Goal: Transaction & Acquisition: Book appointment/travel/reservation

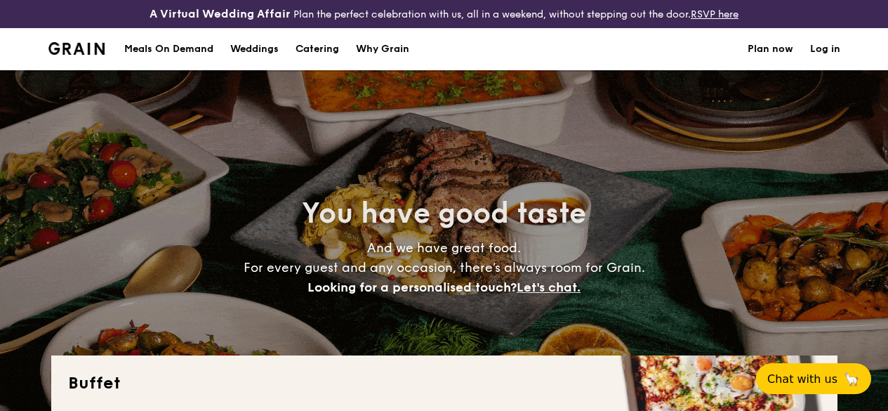
select select
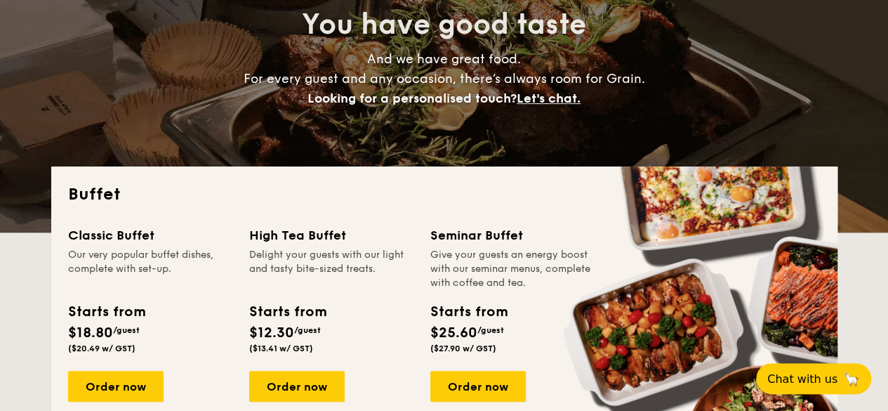
scroll to position [211, 0]
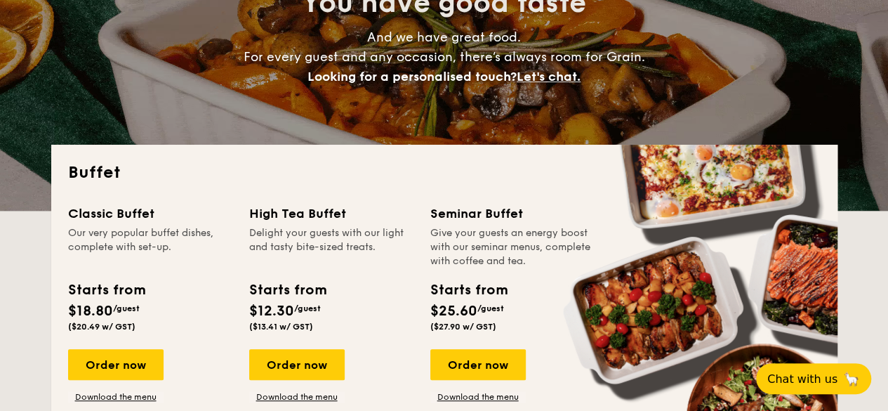
drag, startPoint x: 118, startPoint y: 373, endPoint x: 180, endPoint y: 373, distance: 61.8
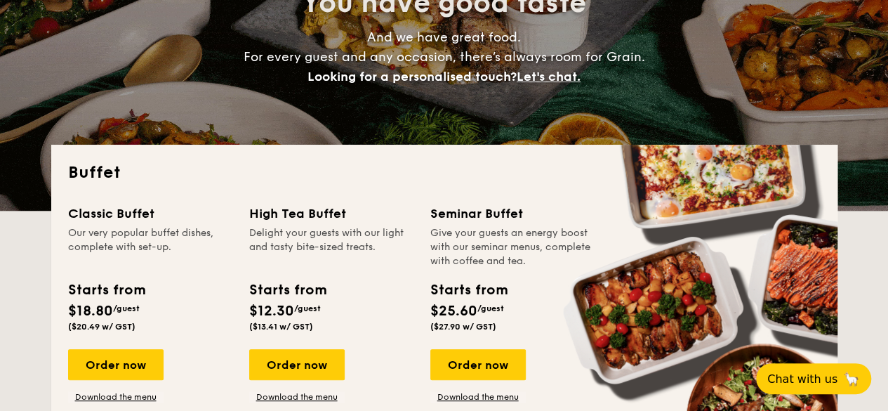
click at [118, 373] on div "Order now" at bounding box center [115, 364] width 95 height 31
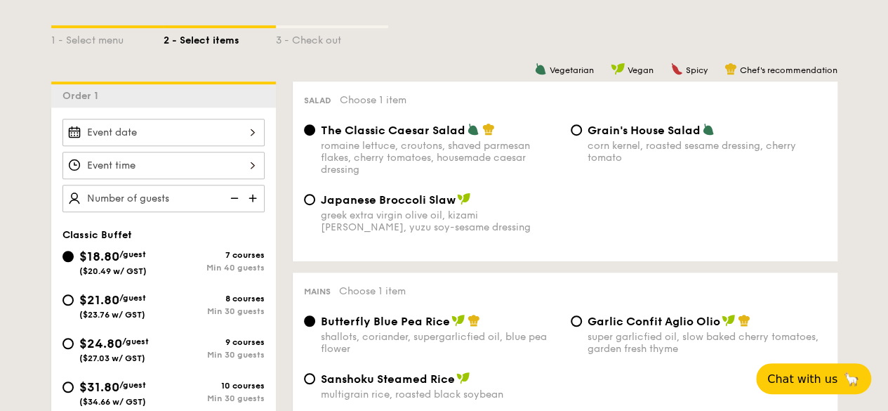
scroll to position [421, 0]
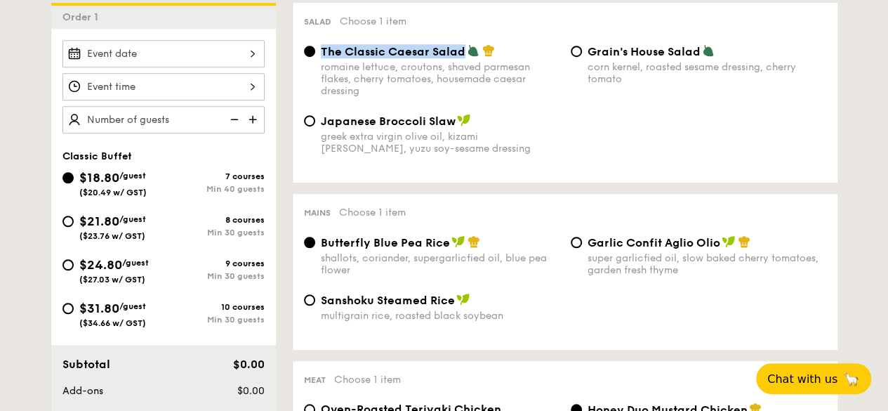
drag, startPoint x: 323, startPoint y: 63, endPoint x: 465, endPoint y: 67, distance: 141.9
click at [465, 58] on div "The Classic Caesar Salad" at bounding box center [440, 51] width 239 height 14
copy span "The Classic Caesar Salad"
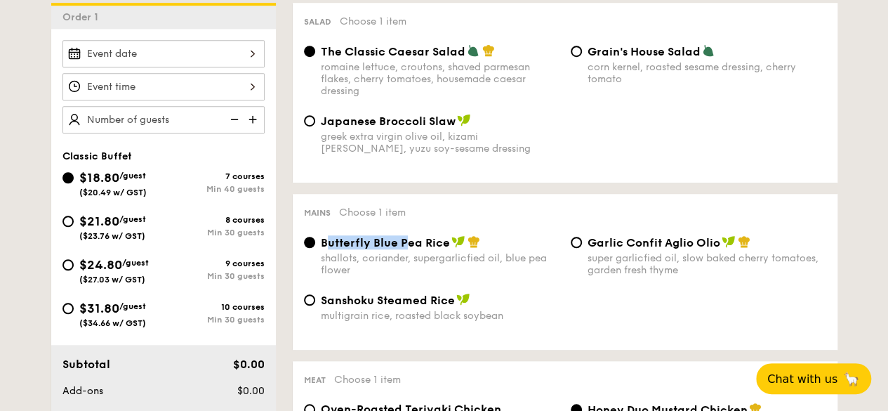
drag, startPoint x: 326, startPoint y: 259, endPoint x: 344, endPoint y: 258, distance: 17.6
click at [378, 249] on span "Butterfly Blue Pea Rice" at bounding box center [385, 242] width 129 height 13
drag, startPoint x: 322, startPoint y: 258, endPoint x: 451, endPoint y: 256, distance: 129.2
click at [451, 249] on div "Butterfly Blue Pea Rice" at bounding box center [440, 242] width 239 height 14
copy span "Butterfly Blue Pea Rice"
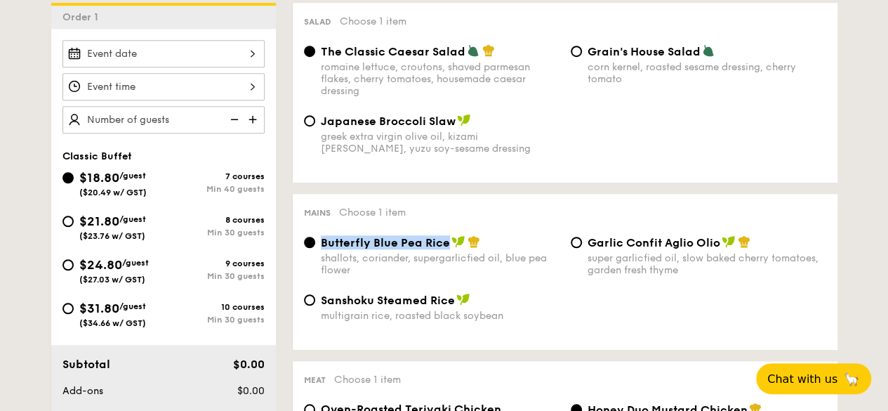
click at [727, 310] on div "Sanshoku Steamed Rice multigrain rice, roasted black soybean" at bounding box center [564, 316] width 533 height 46
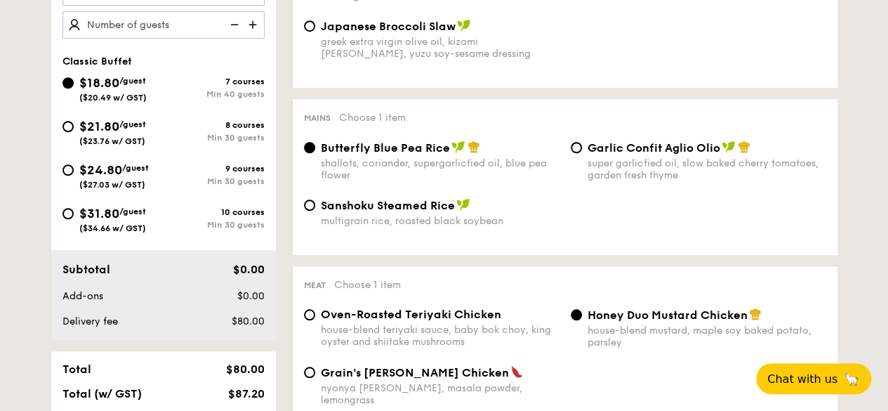
scroll to position [632, 0]
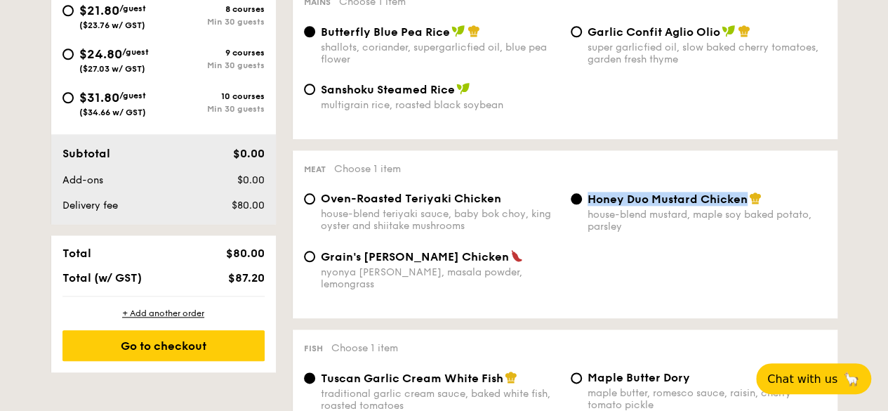
drag, startPoint x: 586, startPoint y: 216, endPoint x: 743, endPoint y: 217, distance: 157.2
click at [743, 217] on div "Honey Duo Mustard Chicken house-blend mustard, maple soy baked potato, parsley" at bounding box center [698, 212] width 267 height 41
copy span "Honey Duo Mustard Chicken"
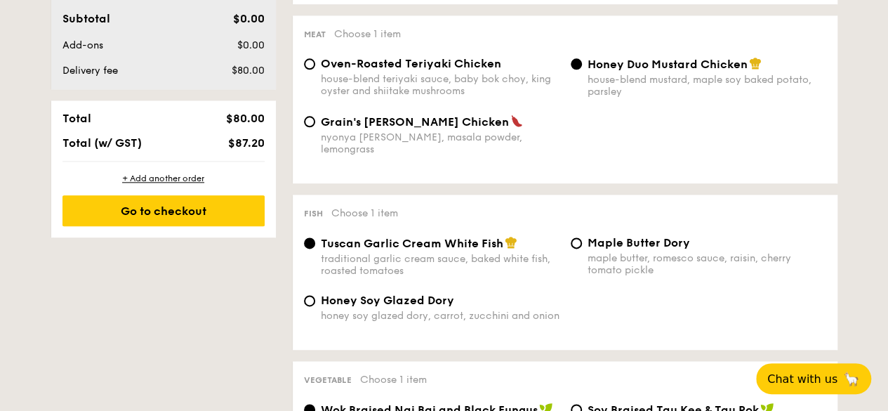
scroll to position [772, 0]
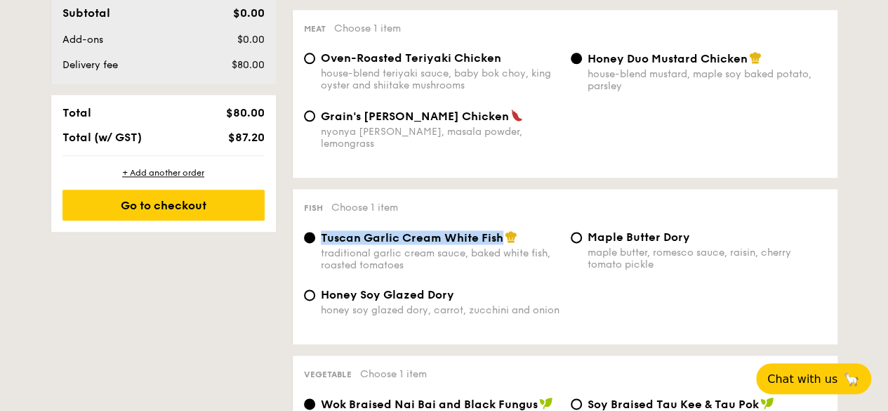
drag, startPoint x: 321, startPoint y: 242, endPoint x: 503, endPoint y: 244, distance: 182.5
click at [503, 244] on div "Tuscan Garlic Cream White Fish" at bounding box center [440, 237] width 239 height 14
copy span "Tuscan Garlic Cream White Fish"
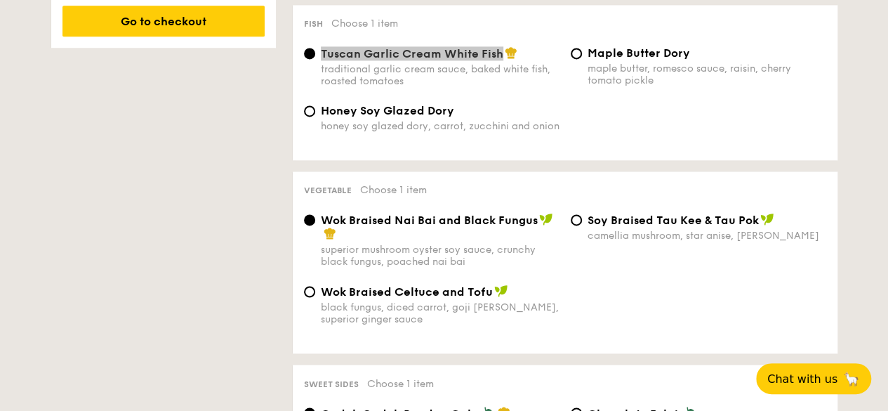
scroll to position [983, 0]
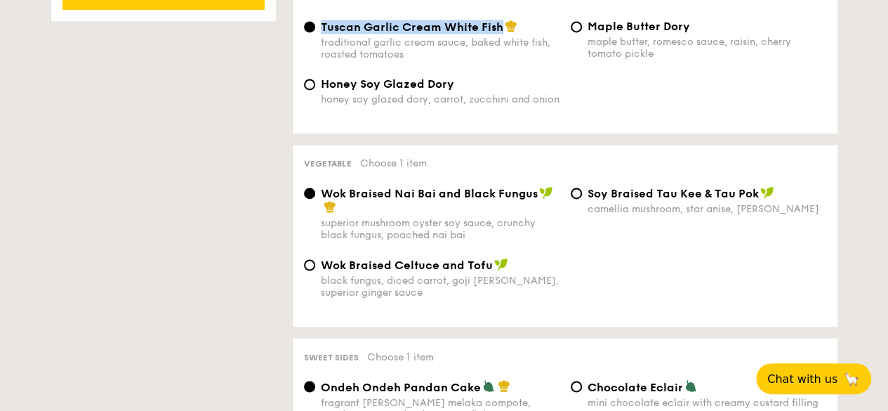
click at [331, 199] on span "Wok Braised Nai Bai and Black Fungus" at bounding box center [429, 193] width 217 height 13
click at [315, 199] on input "Wok Braised Nai Bai and Black Fungus superior mushroom oyster soy sauce, crunch…" at bounding box center [309, 192] width 11 height 11
drag, startPoint x: 322, startPoint y: 199, endPoint x: 537, endPoint y: 201, distance: 214.8
click at [537, 200] on span "Wok Braised Nai Bai and Black Fungus" at bounding box center [429, 193] width 217 height 13
copy span "Wok Braised Nai Bai and Black Fungus"
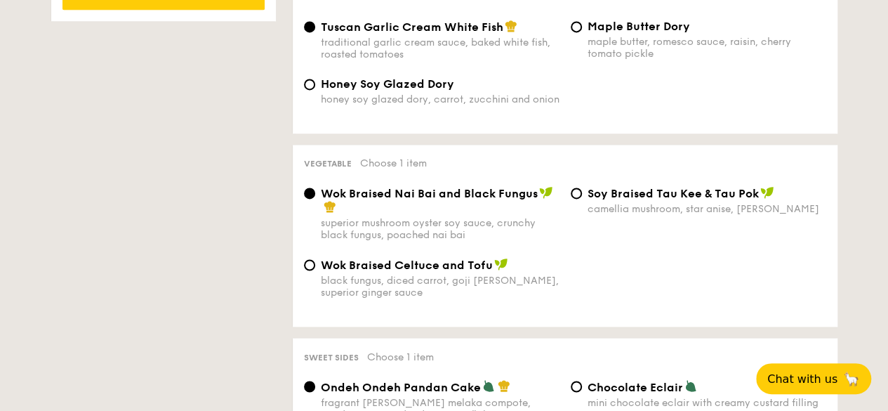
click at [657, 334] on div "Vegetarian Vegan Spicy Chef's recommendation Salad Choose 1 item The Classic Ca…" at bounding box center [557, 278] width 562 height 1674
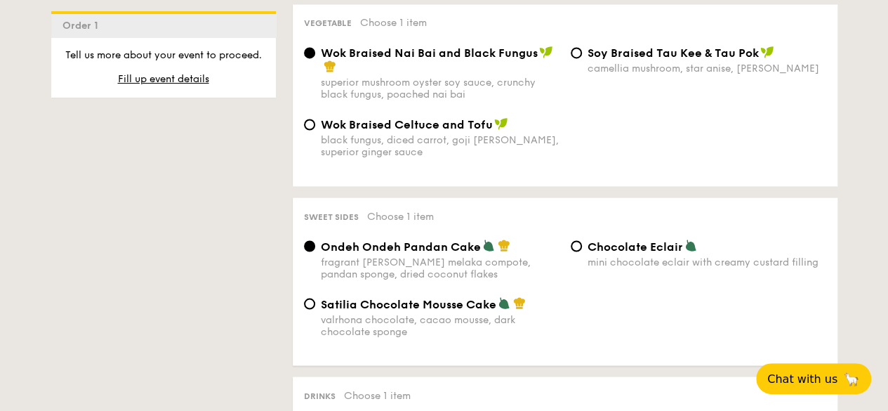
click at [322, 251] on span "Ondeh Ondeh Pandan Cake" at bounding box center [401, 245] width 160 height 13
click at [315, 251] on input "Ondeh Ondeh Pandan Cake fragrant [PERSON_NAME] melaka compote, pandan sponge, d…" at bounding box center [309, 245] width 11 height 11
drag, startPoint x: 319, startPoint y: 251, endPoint x: 478, endPoint y: 258, distance: 159.5
click at [478, 258] on div "Ondeh Ondeh Pandan Cake fragrant [PERSON_NAME] melaka compote, pandan sponge, d…" at bounding box center [431, 259] width 267 height 41
copy span "Ondeh Ondeh Pandan Cake"
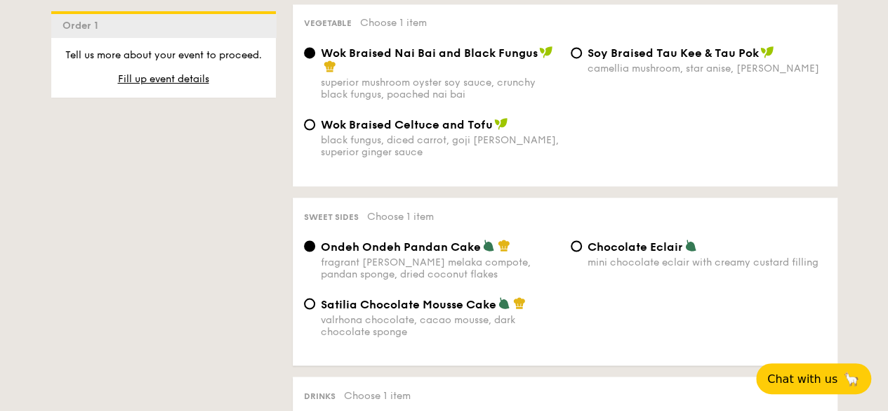
click at [673, 336] on div "Satilia Chocolate Mousse Cake valrhona chocolate, cacao mousse, dark chocolate …" at bounding box center [564, 325] width 533 height 58
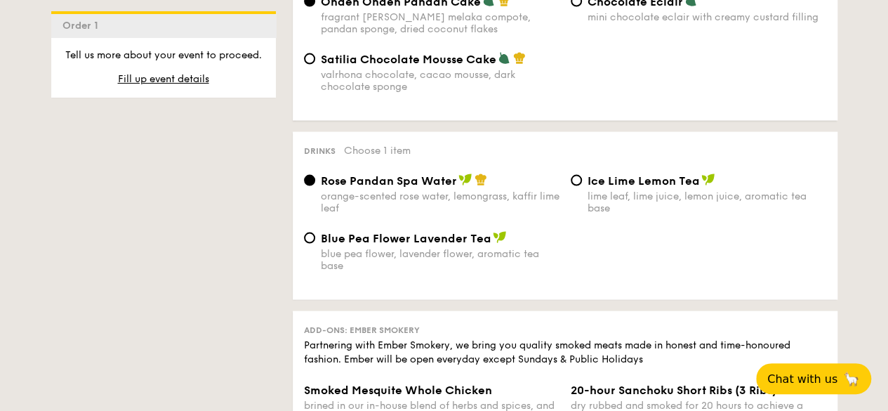
scroll to position [1404, 0]
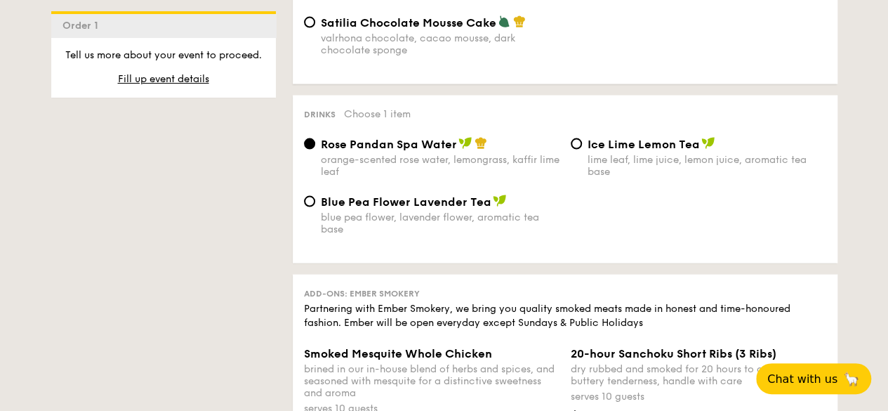
click at [322, 151] on span "Rose Pandan Spa Water" at bounding box center [389, 144] width 136 height 13
click at [315, 150] on input "Rose Pandan Spa Water orange-scented rose water, lemongrass, kaffir lime leaf" at bounding box center [309, 143] width 11 height 11
drag, startPoint x: 322, startPoint y: 156, endPoint x: 453, endPoint y: 154, distance: 131.3
click at [453, 151] on span "Rose Pandan Spa Water" at bounding box center [389, 144] width 136 height 13
copy span "Rose Pandan Spa Water"
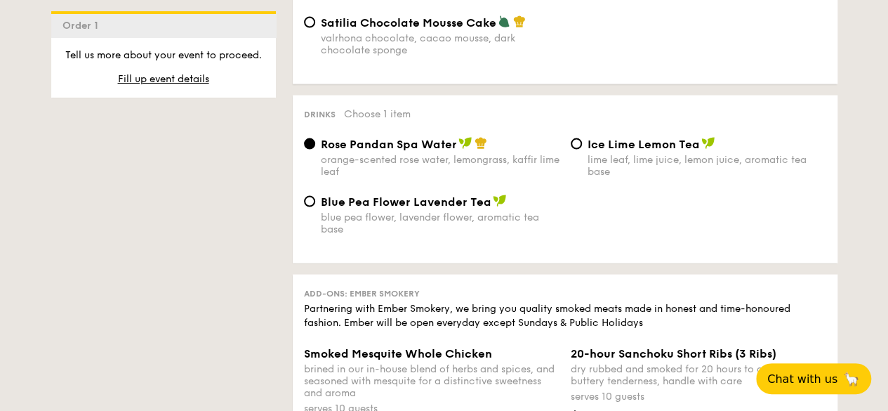
click at [618, 234] on div "Blue Pea Flower Lavender Tea blue pea flower, lavender flower, aromatic tea base" at bounding box center [564, 223] width 533 height 58
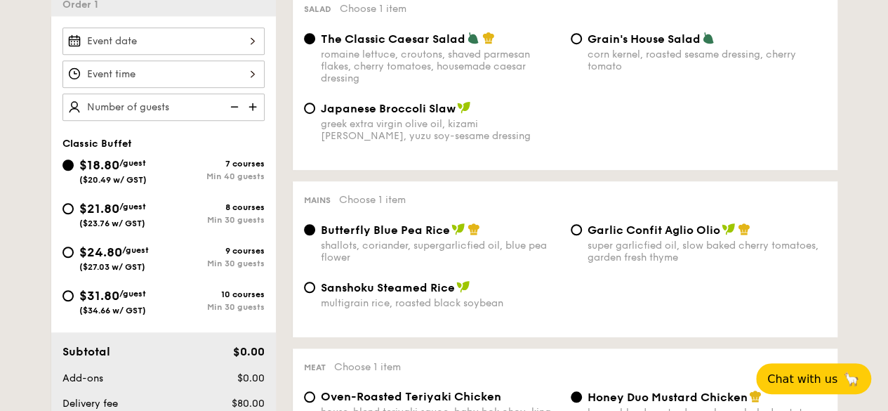
scroll to position [351, 0]
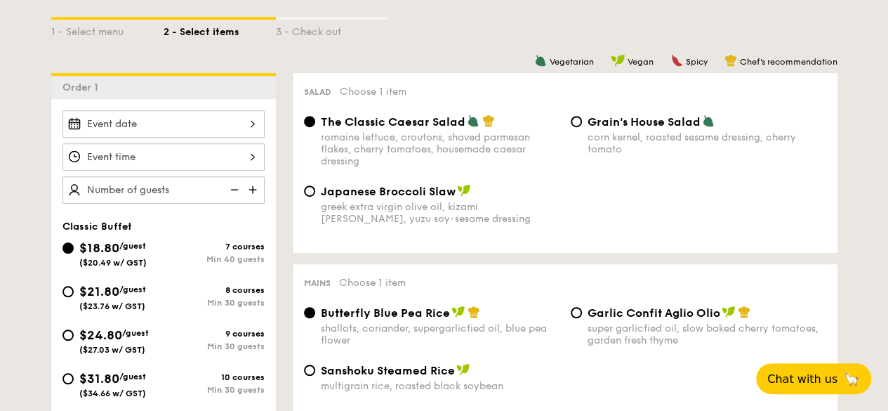
click at [178, 137] on div at bounding box center [163, 123] width 202 height 27
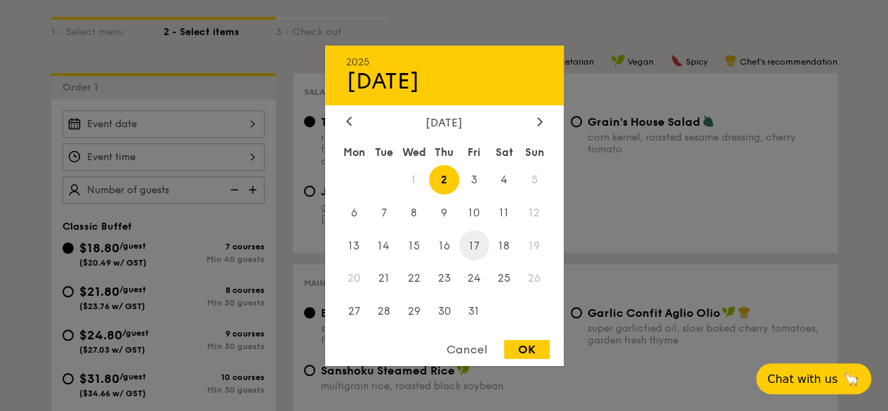
click at [472, 241] on span "17" at bounding box center [474, 245] width 30 height 30
drag, startPoint x: 521, startPoint y: 352, endPoint x: 257, endPoint y: 252, distance: 282.1
click at [521, 352] on div "OK" at bounding box center [527, 349] width 46 height 19
type input "[DATE]"
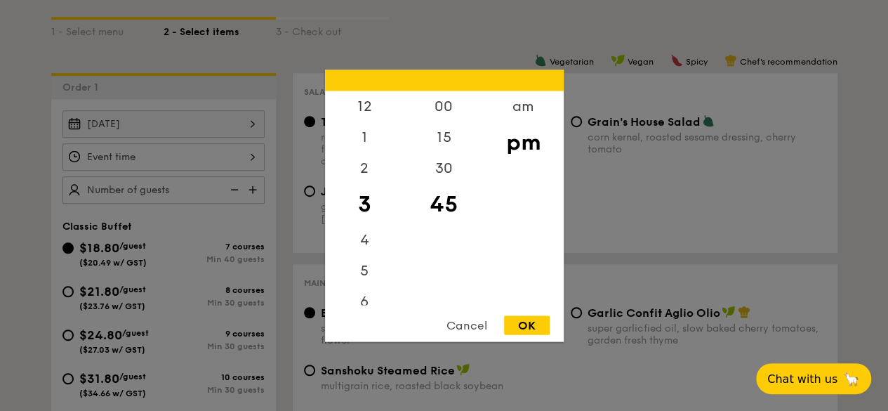
click at [212, 166] on div "12 1 2 3 4 5 6 7 8 9 10 11 00 15 30 45 am pm Cancel OK" at bounding box center [163, 156] width 202 height 27
click at [379, 106] on div "12" at bounding box center [364, 111] width 79 height 41
click at [455, 108] on div "00" at bounding box center [443, 111] width 79 height 41
click at [507, 148] on div "pm" at bounding box center [523, 141] width 79 height 41
click at [521, 320] on div "OK" at bounding box center [527, 324] width 46 height 19
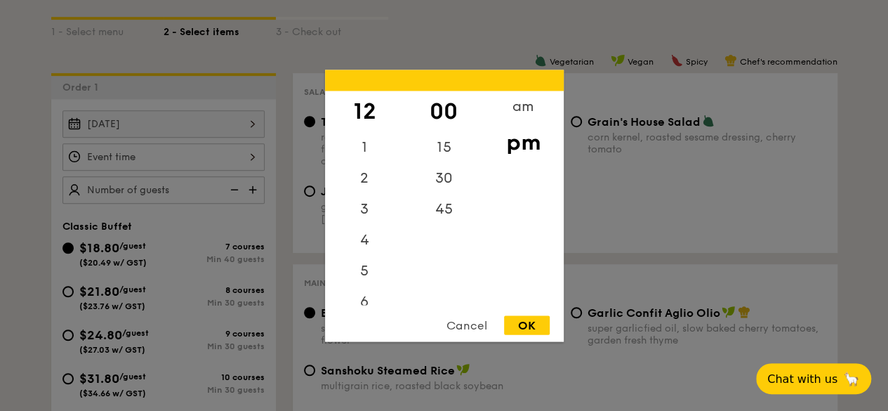
type input "12:00PM"
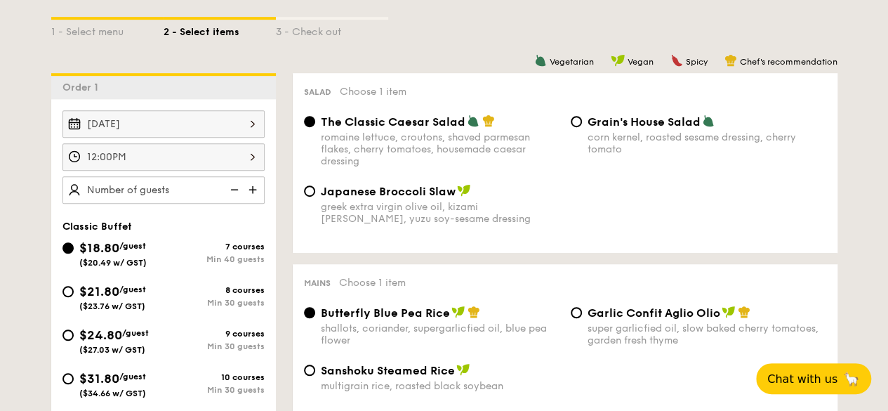
click at [250, 199] on img at bounding box center [254, 189] width 21 height 27
click at [232, 199] on img at bounding box center [233, 189] width 21 height 27
type input "40 guests"
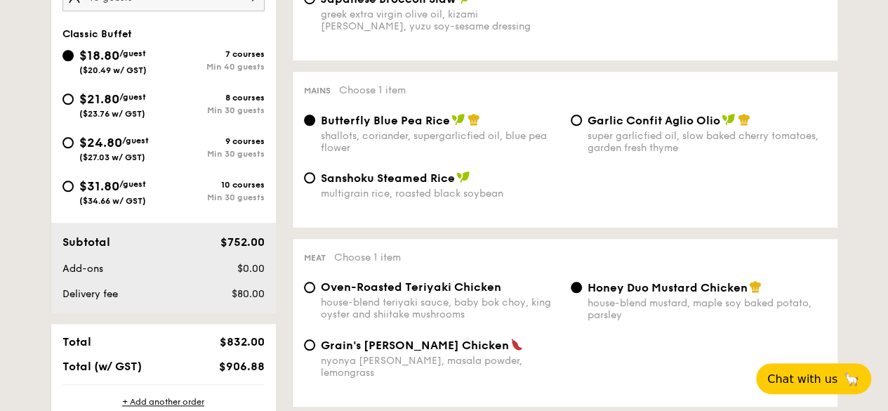
scroll to position [421, 0]
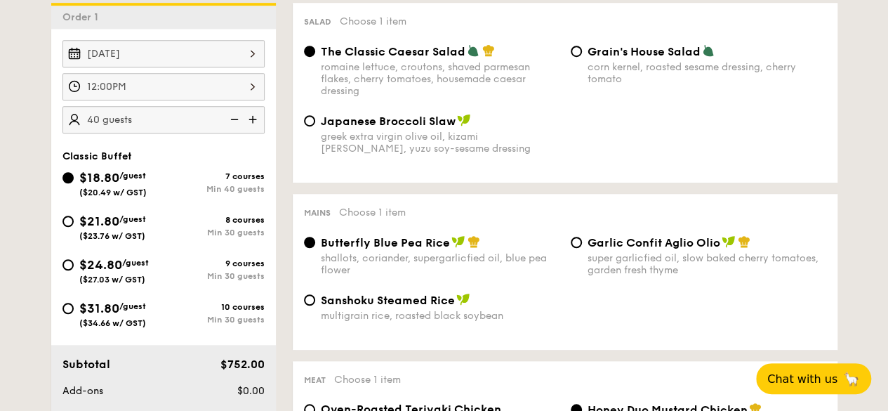
click at [98, 225] on span "$21.80" at bounding box center [99, 220] width 40 height 15
click at [74, 225] on input "$21.80 /guest ($23.76 w/ GST) 8 courses Min 30 guests" at bounding box center [67, 221] width 11 height 11
radio input "true"
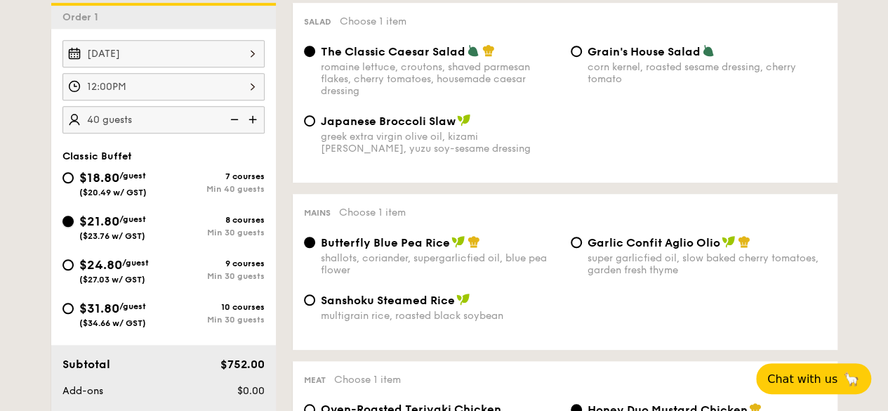
radio input "true"
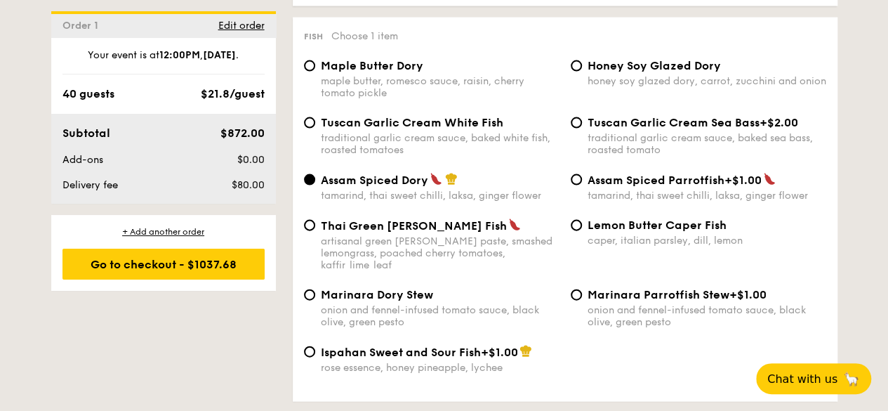
scroll to position [1474, 0]
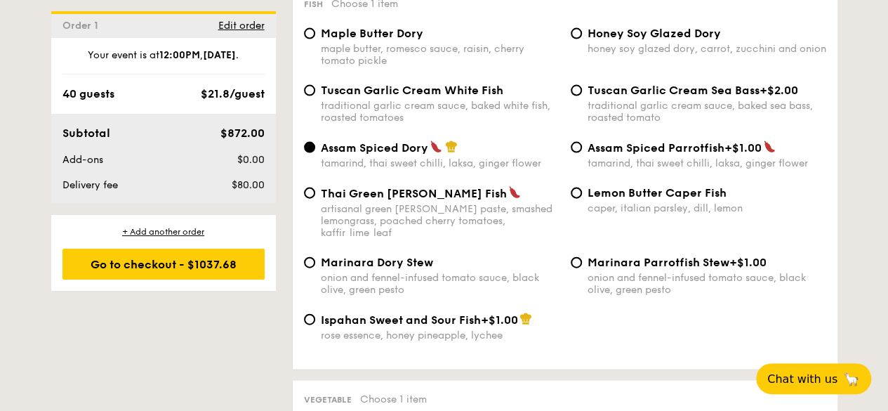
click at [327, 154] on span "Assam Spiced Dory" at bounding box center [374, 147] width 107 height 13
click at [315, 153] on input "Assam Spiced Dory tamarind, thai sweet chilli, laksa, ginger flower" at bounding box center [309, 147] width 11 height 11
drag, startPoint x: 324, startPoint y: 154, endPoint x: 430, endPoint y: 161, distance: 106.3
click at [430, 154] on div "Assam Spiced Dory" at bounding box center [440, 147] width 239 height 14
copy span "Assam Spiced Dory"
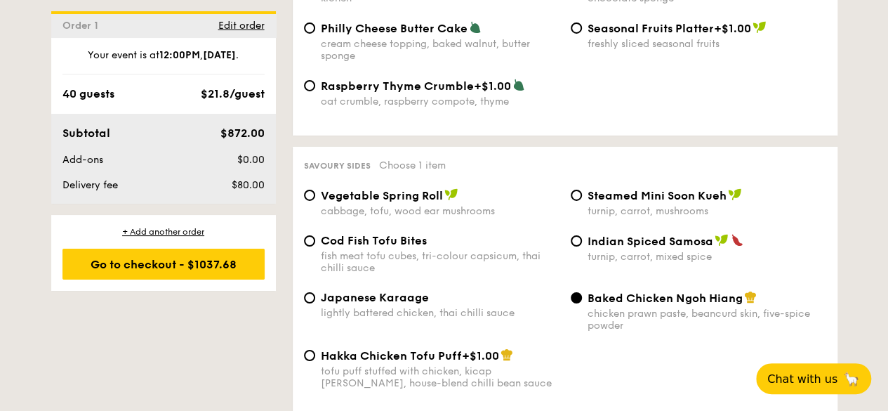
scroll to position [2387, 0]
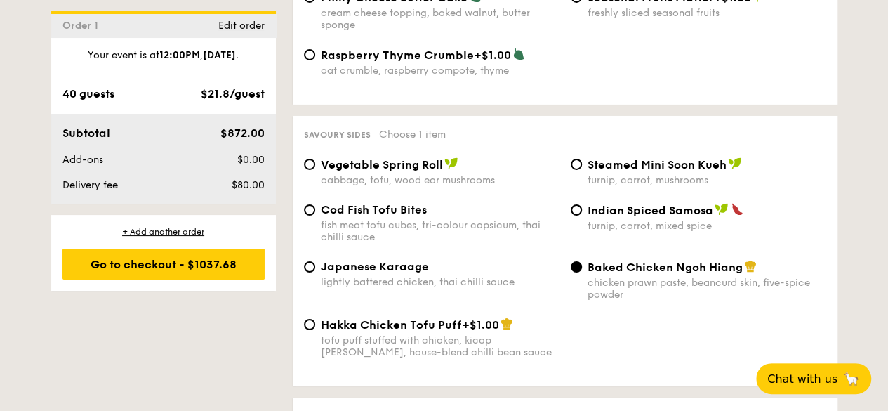
click at [592, 267] on span "Baked Chicken Ngoh Hiang" at bounding box center [665, 266] width 155 height 13
click at [582, 267] on input "Baked Chicken Ngoh Hiang chicken prawn paste, beancurd skin, five-spice powder" at bounding box center [576, 266] width 11 height 11
drag, startPoint x: 585, startPoint y: 270, endPoint x: 738, endPoint y: 275, distance: 153.1
click at [738, 275] on div "Baked Chicken Ngoh Hiang chicken prawn paste, beancurd skin, five-spice powder" at bounding box center [698, 280] width 267 height 41
copy span "Baked Chicken Ngoh Hiang"
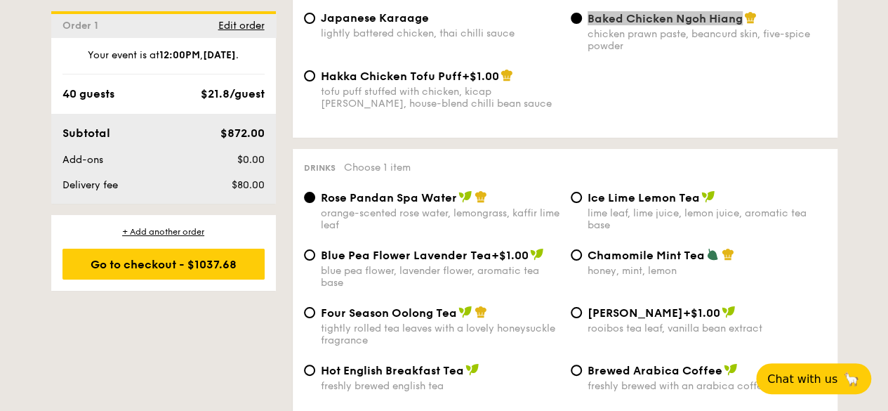
scroll to position [2667, 0]
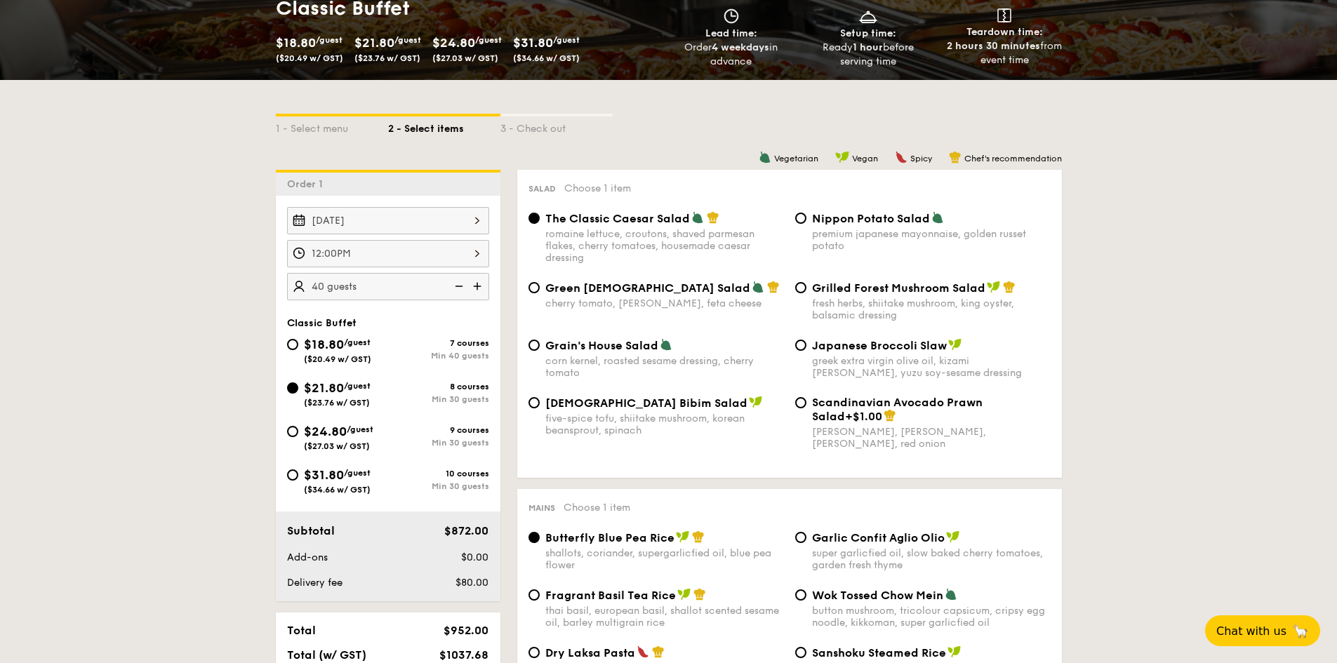
scroll to position [140, 0]
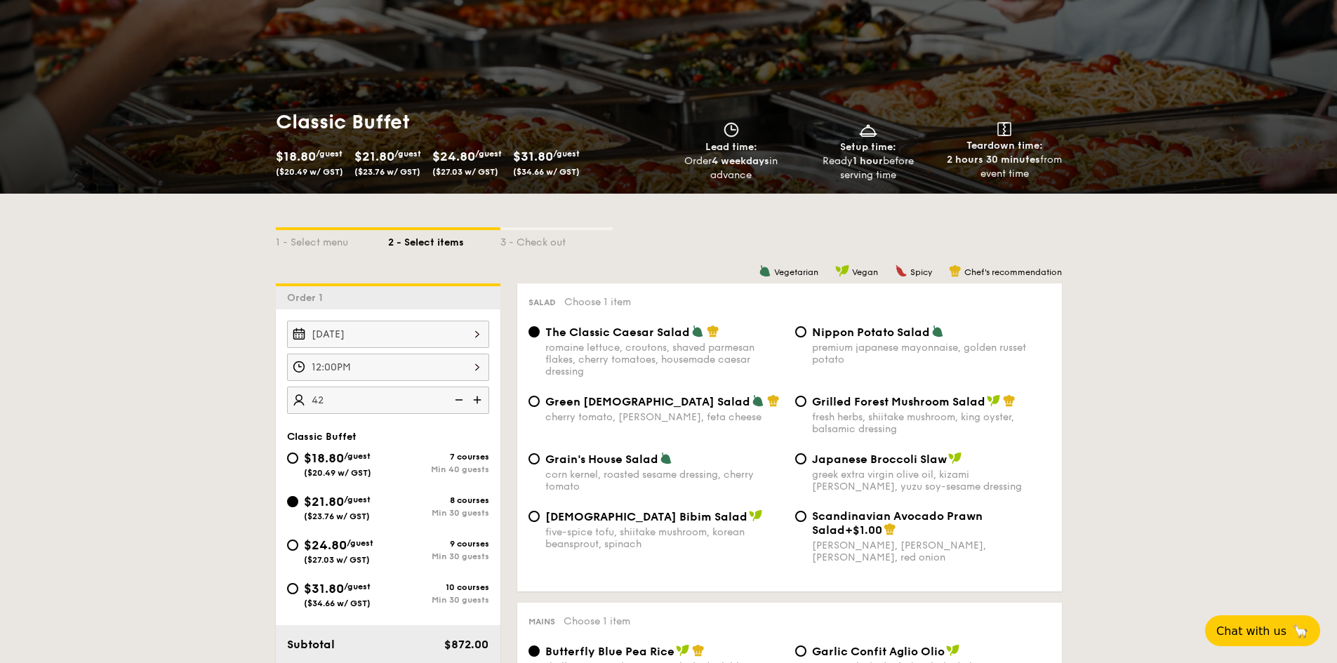
type input "4"
click at [432, 410] on div "[DATE] 12:00PM 38 guests Classic Buffet $18.80 /guest ($20.49 w/ GST) 7 courses…" at bounding box center [388, 513] width 225 height 406
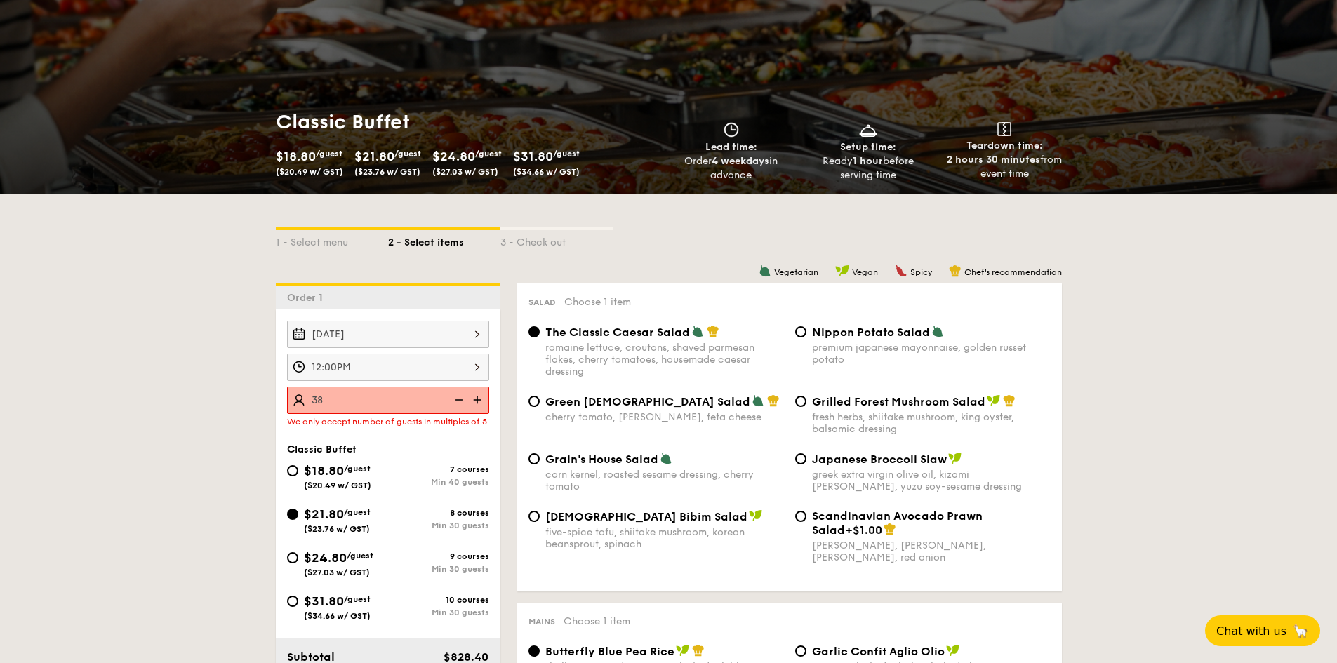
drag, startPoint x: 295, startPoint y: 432, endPoint x: 286, endPoint y: 422, distance: 13.9
click at [286, 410] on div "[DATE] 12:00PM 38 guests We only accept number of guests in multiples of 5" at bounding box center [388, 374] width 225 height 106
copy div "We only accept number of guests in multiples of 5"
click at [477, 399] on img at bounding box center [478, 400] width 21 height 27
type input "40 guests"
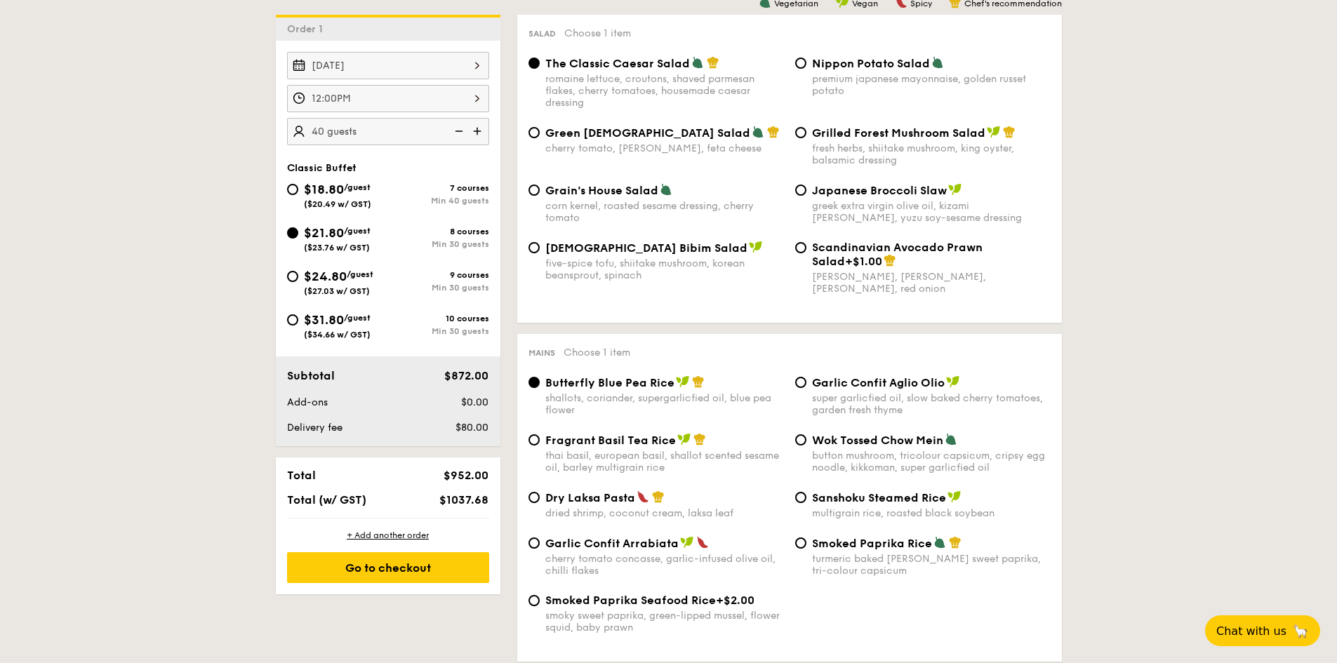
scroll to position [421, 0]
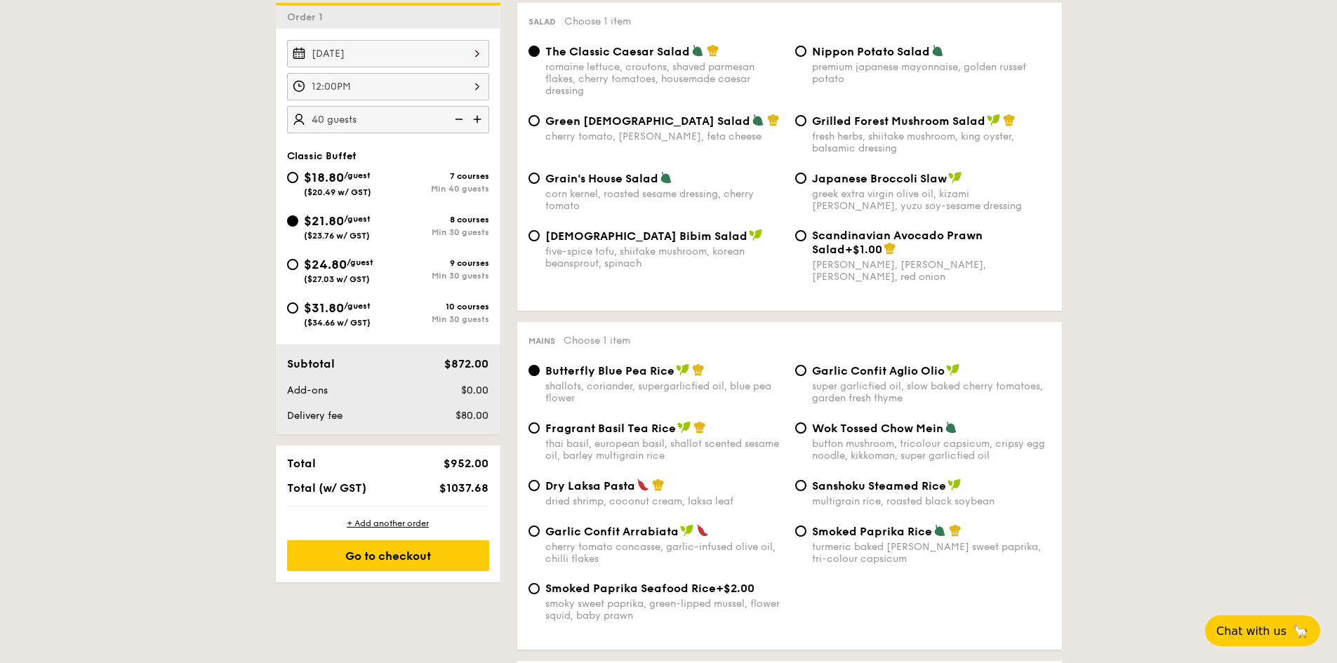
drag, startPoint x: 489, startPoint y: 366, endPoint x: 450, endPoint y: 364, distance: 39.4
click at [450, 364] on div "$872.00" at bounding box center [452, 364] width 86 height 17
click at [311, 183] on span "$18.80" at bounding box center [324, 177] width 40 height 15
click at [298, 183] on input "$18.80 /guest ($20.49 w/ GST) 7 courses Min 40 guests" at bounding box center [292, 177] width 11 height 11
radio input "true"
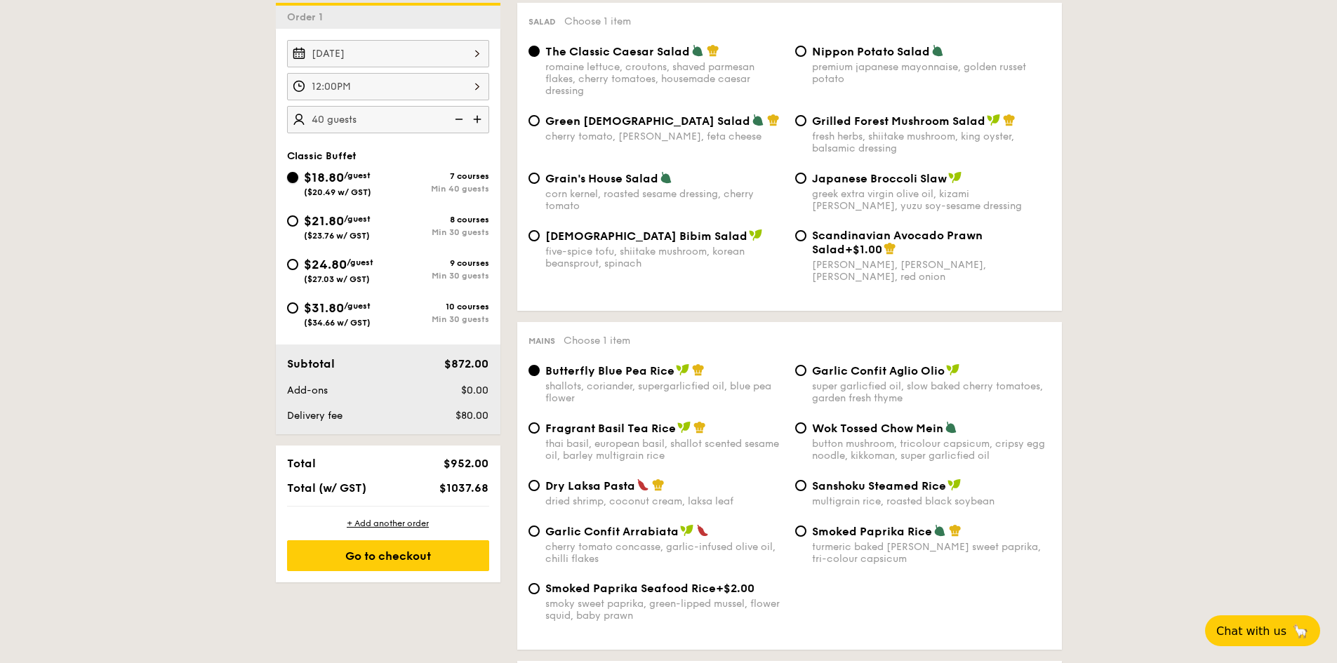
radio input "true"
